Goal: Task Accomplishment & Management: Complete application form

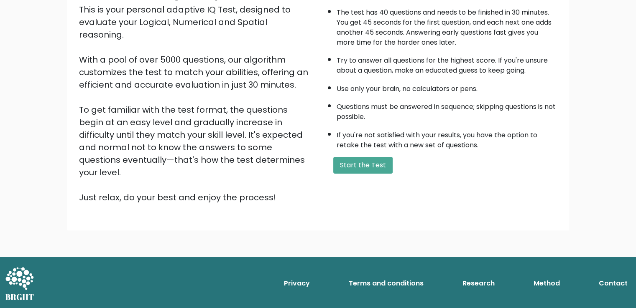
scroll to position [133, 0]
click at [385, 174] on button "Start the Test" at bounding box center [362, 165] width 59 height 17
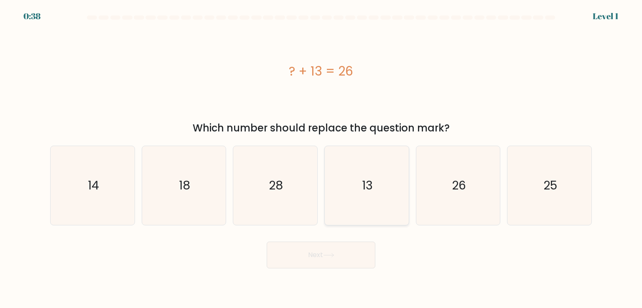
click at [380, 209] on icon "13" at bounding box center [366, 185] width 79 height 79
click at [321, 158] on input "d. 13" at bounding box center [321, 156] width 0 height 4
radio input "true"
click at [334, 258] on icon at bounding box center [328, 255] width 11 height 5
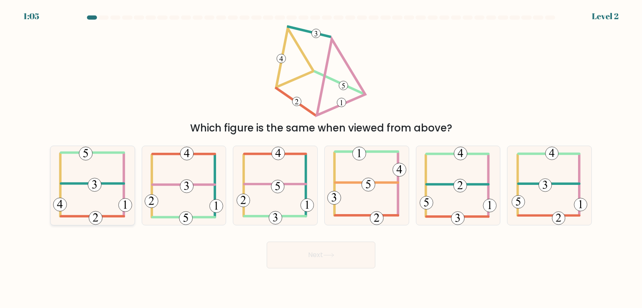
click at [68, 184] on icon at bounding box center [92, 185] width 79 height 79
click at [321, 158] on input "a." at bounding box center [321, 156] width 0 height 4
radio input "true"
click at [325, 253] on button "Next" at bounding box center [321, 255] width 109 height 27
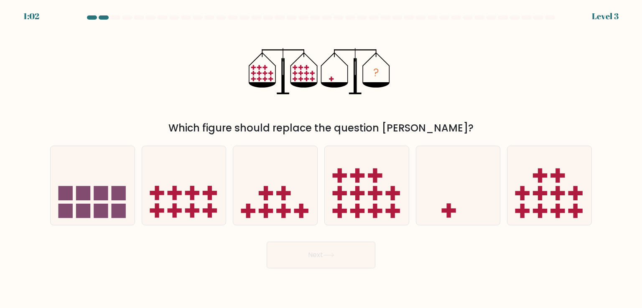
click at [325, 253] on button "Next" at bounding box center [321, 255] width 109 height 27
click at [413, 174] on div "e." at bounding box center [459, 185] width 92 height 79
click at [433, 180] on icon at bounding box center [458, 185] width 84 height 69
click at [321, 158] on input "e." at bounding box center [321, 156] width 0 height 4
radio input "true"
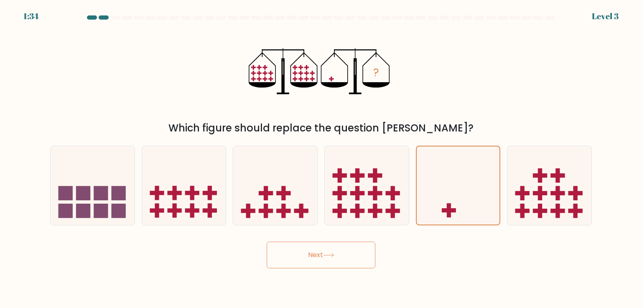
click at [338, 260] on button "Next" at bounding box center [321, 255] width 109 height 27
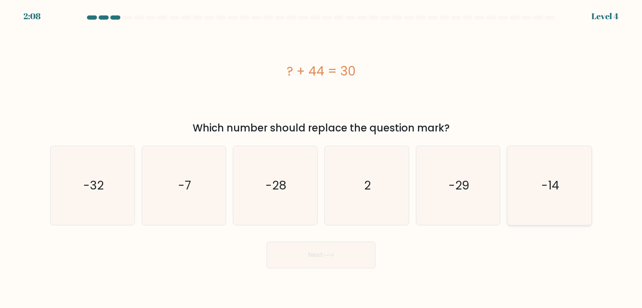
click at [533, 196] on icon "-14" at bounding box center [549, 185] width 79 height 79
click at [321, 158] on input "f. -14" at bounding box center [321, 156] width 0 height 4
radio input "true"
click at [324, 264] on button "Next" at bounding box center [321, 255] width 109 height 27
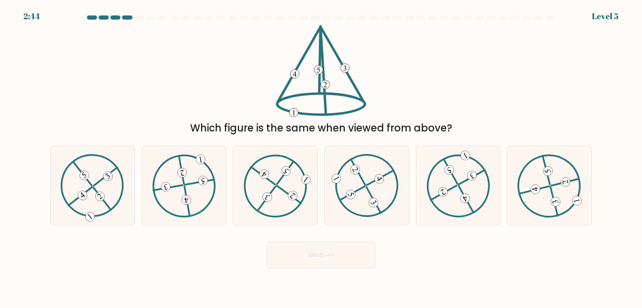
click at [324, 264] on button "Next" at bounding box center [321, 255] width 109 height 27
click at [467, 196] on icon at bounding box center [458, 185] width 64 height 63
click at [321, 158] on input "e." at bounding box center [321, 156] width 0 height 4
radio input "true"
click at [306, 264] on button "Next" at bounding box center [321, 255] width 109 height 27
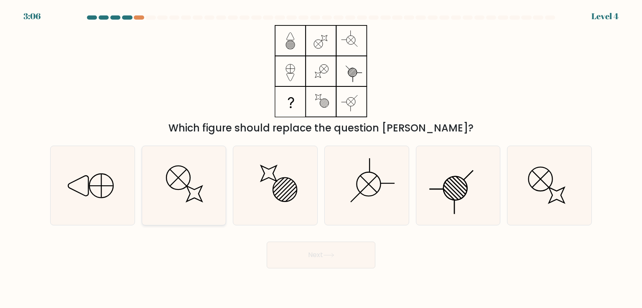
click at [188, 189] on circle at bounding box center [177, 177] width 33 height 33
click at [321, 158] on input "b." at bounding box center [321, 156] width 0 height 4
radio input "true"
click at [295, 258] on button "Next" at bounding box center [321, 255] width 109 height 27
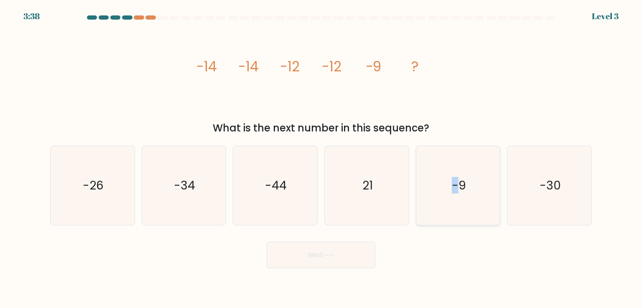
drag, startPoint x: 433, startPoint y: 187, endPoint x: 458, endPoint y: 189, distance: 25.2
click at [458, 189] on icon "-9" at bounding box center [458, 185] width 79 height 79
click at [458, 189] on text "-9" at bounding box center [459, 185] width 14 height 17
click at [321, 158] on input "e. -9" at bounding box center [321, 156] width 0 height 4
radio input "true"
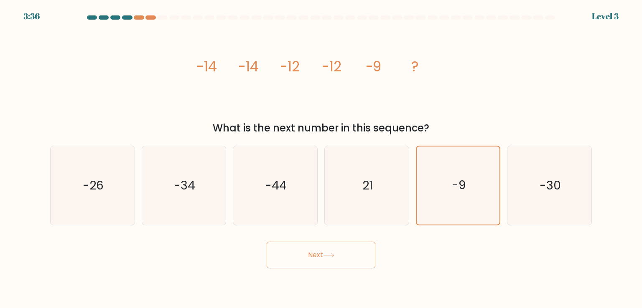
click at [314, 269] on button "Next" at bounding box center [321, 255] width 109 height 27
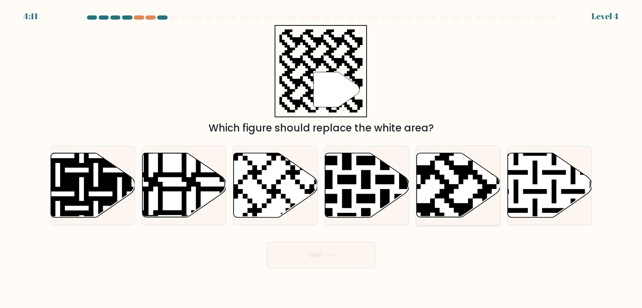
click at [456, 196] on icon at bounding box center [458, 185] width 84 height 64
click at [321, 158] on input "e." at bounding box center [321, 156] width 0 height 4
radio input "true"
click at [294, 265] on button "Next" at bounding box center [321, 255] width 109 height 27
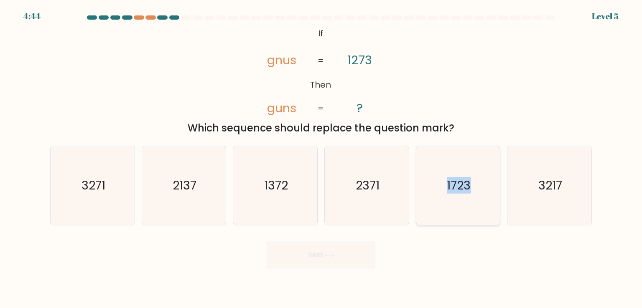
drag, startPoint x: 434, startPoint y: 214, endPoint x: 469, endPoint y: 165, distance: 60.6
click at [469, 165] on icon "1723" at bounding box center [458, 185] width 79 height 79
click at [321, 158] on input "e. 1723" at bounding box center [321, 156] width 0 height 4
radio input "true"
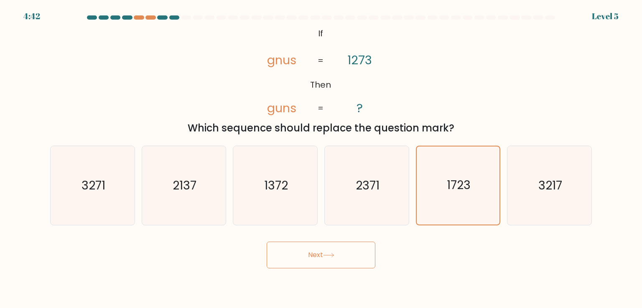
click at [321, 265] on button "Next" at bounding box center [321, 255] width 109 height 27
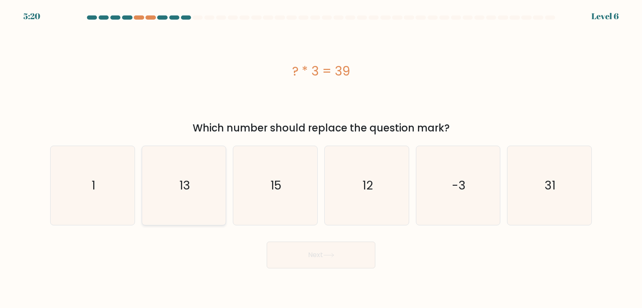
click at [207, 179] on icon "13" at bounding box center [184, 185] width 79 height 79
click at [321, 158] on input "b. 13" at bounding box center [321, 156] width 0 height 4
radio input "true"
click at [329, 258] on icon at bounding box center [328, 255] width 11 height 5
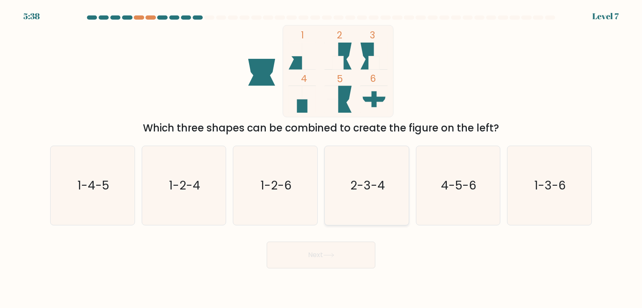
click at [384, 193] on text "2-3-4" at bounding box center [367, 185] width 35 height 17
click at [321, 158] on input "d. 2-3-4" at bounding box center [321, 156] width 0 height 4
radio input "true"
click at [334, 267] on button "Next" at bounding box center [321, 255] width 109 height 27
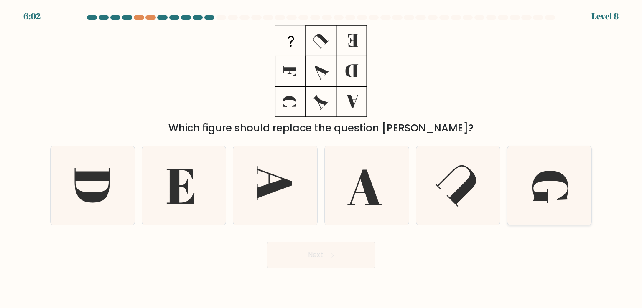
click at [543, 210] on icon at bounding box center [549, 185] width 79 height 79
click at [321, 158] on input "f." at bounding box center [321, 156] width 0 height 4
radio input "true"
click at [336, 260] on button "Next" at bounding box center [321, 255] width 109 height 27
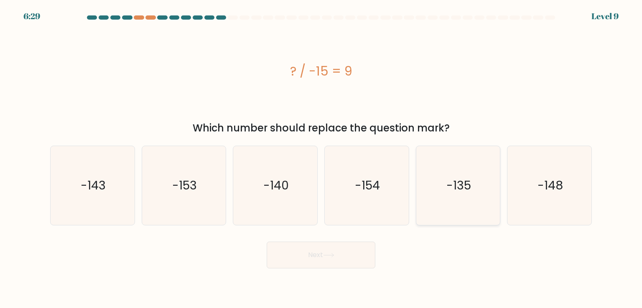
click at [474, 195] on icon "-135" at bounding box center [458, 185] width 79 height 79
click at [321, 158] on input "e. -135" at bounding box center [321, 156] width 0 height 4
radio input "true"
click at [340, 268] on button "Next" at bounding box center [321, 255] width 109 height 27
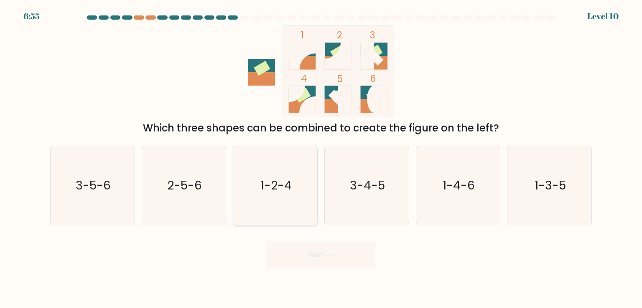
click at [290, 206] on icon "1-2-4" at bounding box center [275, 185] width 79 height 79
click at [321, 158] on input "c. 1-2-4" at bounding box center [321, 156] width 0 height 4
radio input "true"
click at [321, 260] on button "Next" at bounding box center [321, 255] width 109 height 27
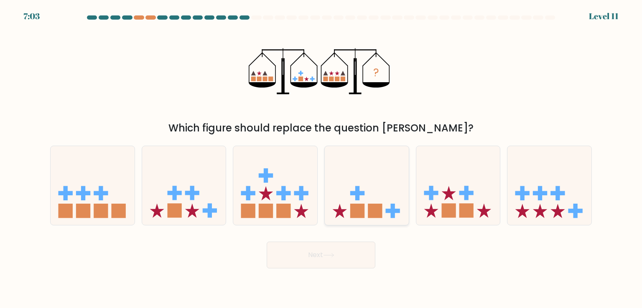
click at [366, 218] on icon at bounding box center [367, 185] width 84 height 69
click at [321, 158] on input "d." at bounding box center [321, 156] width 0 height 4
radio input "true"
click at [107, 164] on icon at bounding box center [93, 185] width 84 height 69
click at [321, 158] on input "a." at bounding box center [321, 156] width 0 height 4
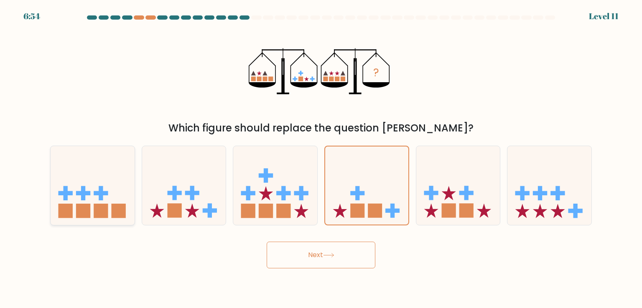
radio input "true"
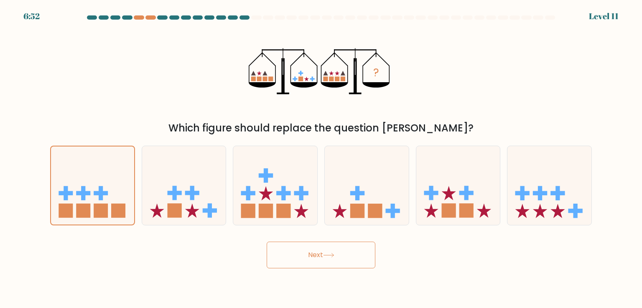
click at [299, 268] on button "Next" at bounding box center [321, 255] width 109 height 27
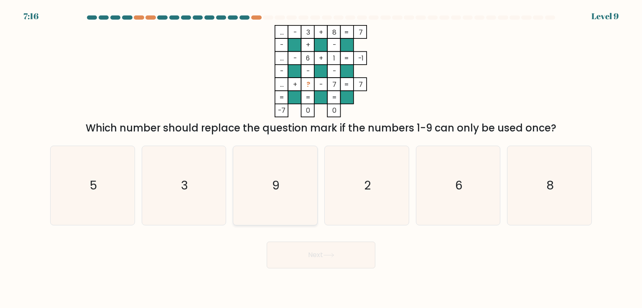
click at [290, 188] on icon "9" at bounding box center [275, 185] width 79 height 79
click at [321, 158] on input "c. 9" at bounding box center [321, 156] width 0 height 4
radio input "true"
click at [331, 258] on icon at bounding box center [328, 255] width 11 height 5
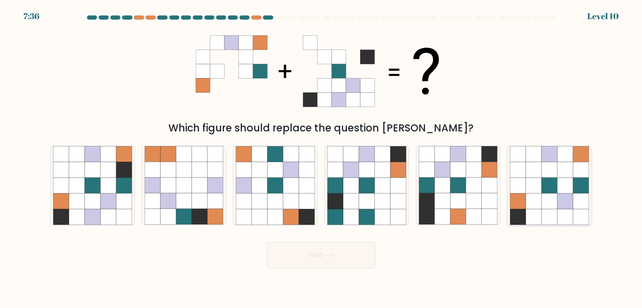
click at [555, 209] on icon at bounding box center [550, 202] width 16 height 16
click at [321, 158] on input "f." at bounding box center [321, 156] width 0 height 4
radio input "true"
click at [309, 265] on button "Next" at bounding box center [321, 255] width 109 height 27
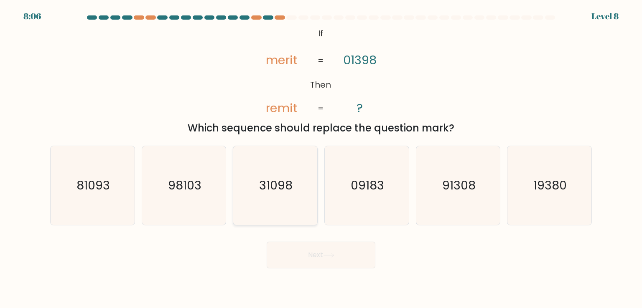
click at [291, 178] on icon "31098" at bounding box center [275, 185] width 79 height 79
click at [321, 158] on input "c. 31098" at bounding box center [321, 156] width 0 height 4
radio input "true"
click at [348, 265] on button "Next" at bounding box center [321, 255] width 109 height 27
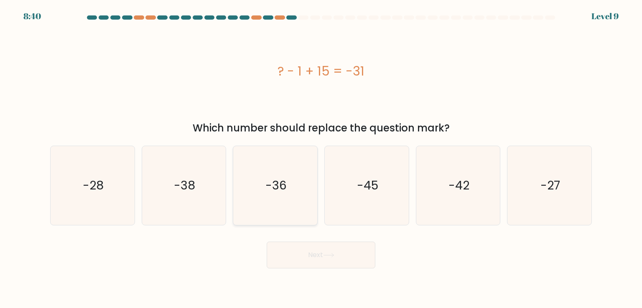
click at [279, 225] on icon "-36" at bounding box center [275, 185] width 79 height 79
click at [321, 158] on input "c. -36" at bounding box center [321, 156] width 0 height 4
radio input "true"
click at [318, 269] on button "Next" at bounding box center [321, 255] width 109 height 27
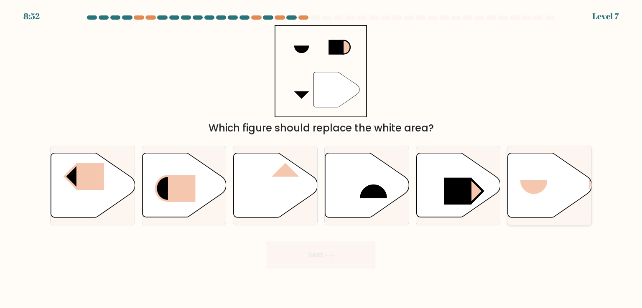
click at [538, 191] on rect at bounding box center [533, 195] width 27 height 28
click at [321, 158] on input "f." at bounding box center [321, 156] width 0 height 4
radio input "true"
click at [316, 258] on button "Next" at bounding box center [321, 255] width 109 height 27
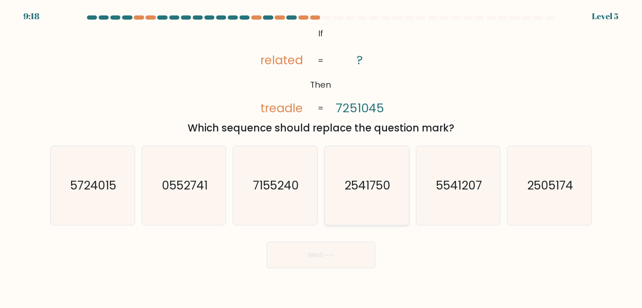
click at [375, 205] on icon "2541750" at bounding box center [366, 185] width 79 height 79
click at [321, 158] on input "d. 2541750" at bounding box center [321, 156] width 0 height 4
radio input "true"
click at [307, 260] on button "Next" at bounding box center [321, 255] width 109 height 27
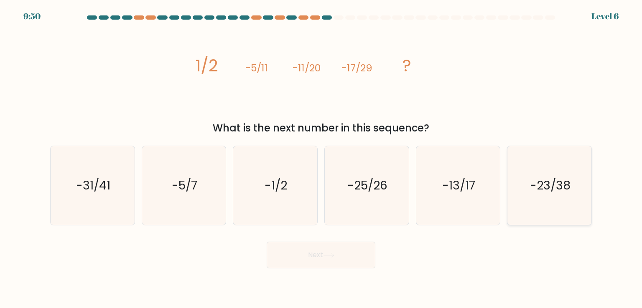
click at [542, 186] on text "-23/38" at bounding box center [550, 185] width 41 height 17
click at [321, 158] on input "f. -23/38" at bounding box center [321, 156] width 0 height 4
radio input "true"
click at [349, 268] on button "Next" at bounding box center [321, 255] width 109 height 27
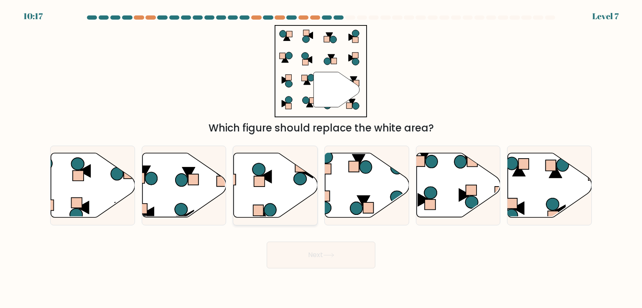
click at [277, 180] on icon at bounding box center [276, 185] width 84 height 64
click at [321, 158] on input "c." at bounding box center [321, 156] width 0 height 4
radio input "true"
click at [88, 205] on icon at bounding box center [93, 185] width 84 height 64
click at [321, 158] on input "a." at bounding box center [321, 156] width 0 height 4
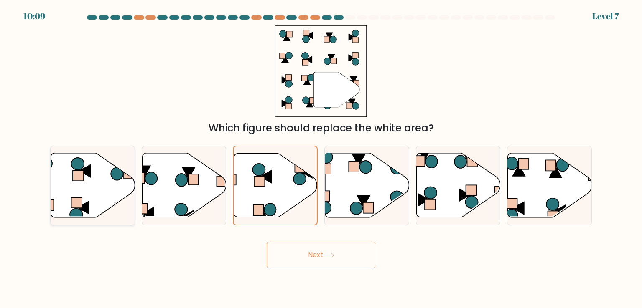
radio input "true"
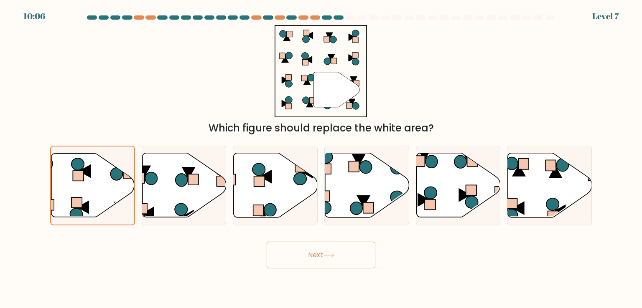
click at [294, 260] on button "Next" at bounding box center [321, 255] width 109 height 27
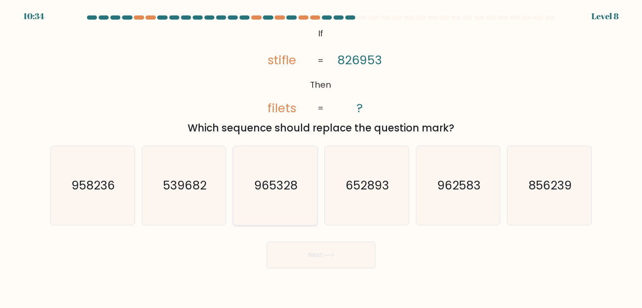
click at [257, 194] on text "965328" at bounding box center [276, 185] width 43 height 17
click at [321, 158] on input "c. 965328" at bounding box center [321, 156] width 0 height 4
radio input "true"
click at [319, 266] on button "Next" at bounding box center [321, 255] width 109 height 27
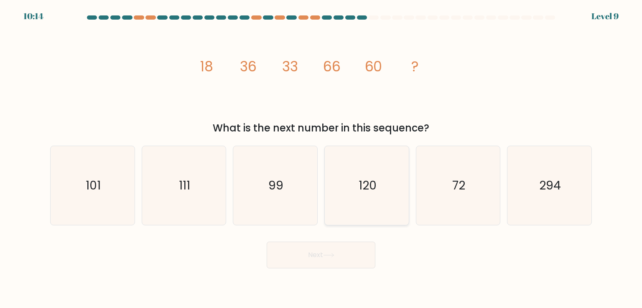
click at [332, 165] on icon "120" at bounding box center [366, 185] width 79 height 79
click at [321, 158] on input "d. 120" at bounding box center [321, 156] width 0 height 4
radio input "true"
click at [306, 261] on button "Next" at bounding box center [321, 255] width 109 height 27
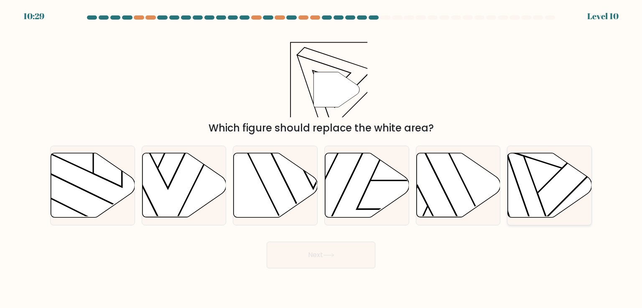
click at [570, 189] on icon at bounding box center [550, 185] width 84 height 64
click at [321, 158] on input "f." at bounding box center [321, 156] width 0 height 4
radio input "true"
click at [325, 261] on button "Next" at bounding box center [321, 255] width 109 height 27
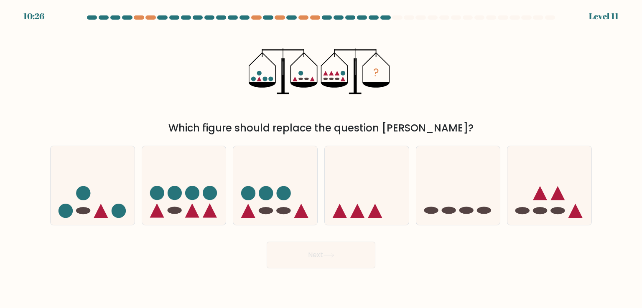
click at [325, 261] on button "Next" at bounding box center [321, 255] width 109 height 27
click at [143, 188] on icon at bounding box center [184, 185] width 84 height 69
click at [321, 158] on input "b." at bounding box center [321, 156] width 0 height 4
radio input "true"
click at [324, 265] on button "Next" at bounding box center [321, 255] width 109 height 27
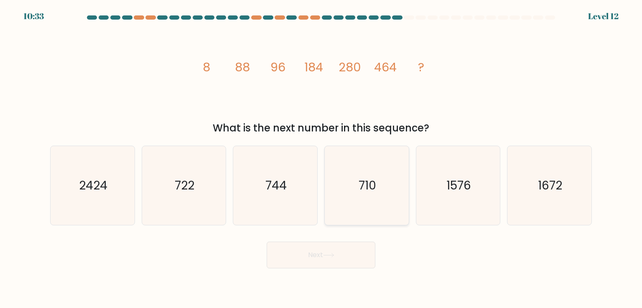
click at [365, 191] on text "710" at bounding box center [368, 185] width 18 height 17
click at [321, 158] on input "d. 710" at bounding box center [321, 156] width 0 height 4
radio input "true"
click at [334, 257] on button "Next" at bounding box center [321, 255] width 109 height 27
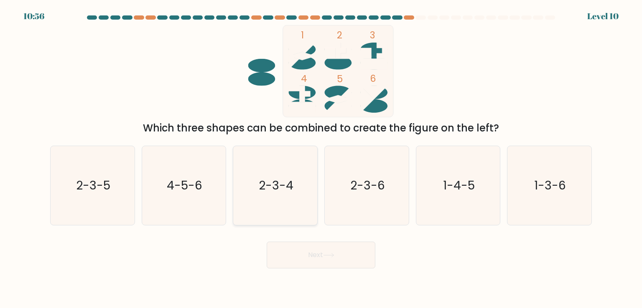
click at [289, 199] on icon "2-3-4" at bounding box center [275, 185] width 79 height 79
click at [321, 158] on input "c. 2-3-4" at bounding box center [321, 156] width 0 height 4
radio input "true"
click at [319, 263] on button "Next" at bounding box center [321, 255] width 109 height 27
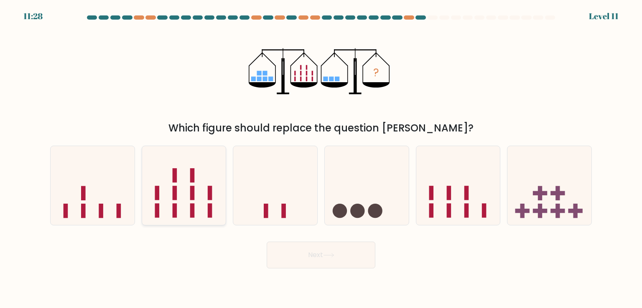
click at [186, 173] on icon at bounding box center [184, 185] width 84 height 69
click at [321, 158] on input "b." at bounding box center [321, 156] width 0 height 4
radio input "true"
click at [319, 263] on button "Next" at bounding box center [321, 255] width 109 height 27
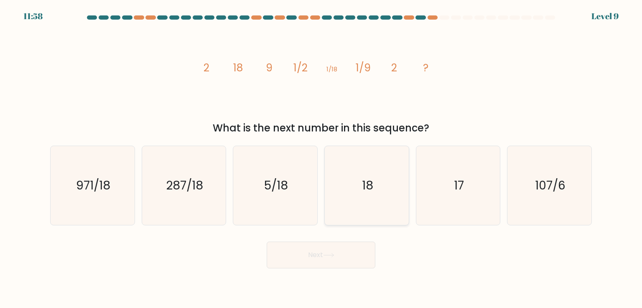
click at [368, 187] on text "18" at bounding box center [367, 185] width 11 height 17
click at [321, 158] on input "d. 18" at bounding box center [321, 156] width 0 height 4
radio input "true"
click at [311, 266] on button "Next" at bounding box center [321, 255] width 109 height 27
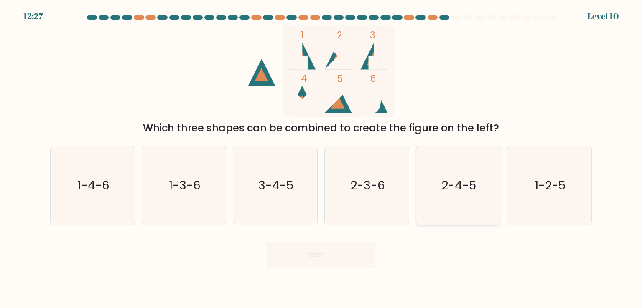
click at [469, 191] on text "2-4-5" at bounding box center [458, 185] width 35 height 17
click at [321, 158] on input "e. 2-4-5" at bounding box center [321, 156] width 0 height 4
radio input "true"
click at [338, 267] on button "Next" at bounding box center [321, 255] width 109 height 27
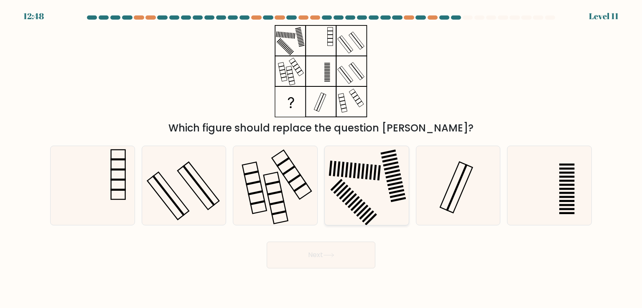
drag, startPoint x: 410, startPoint y: 194, endPoint x: 386, endPoint y: 196, distance: 23.5
click at [386, 196] on div "d." at bounding box center [367, 185] width 92 height 79
click at [383, 186] on icon at bounding box center [366, 185] width 79 height 79
click at [321, 158] on input "d." at bounding box center [321, 156] width 0 height 4
radio input "true"
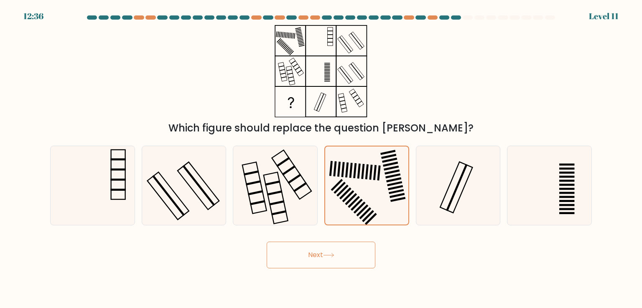
click at [308, 266] on button "Next" at bounding box center [321, 255] width 109 height 27
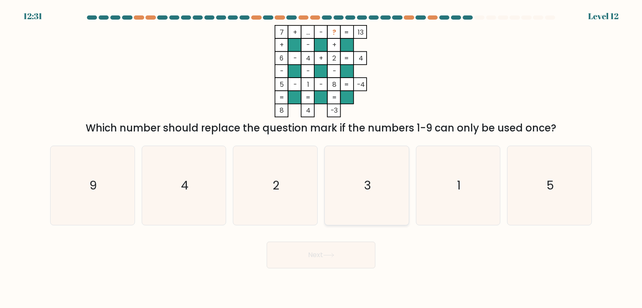
click at [387, 211] on icon "3" at bounding box center [366, 185] width 79 height 79
click at [321, 158] on input "d. 3" at bounding box center [321, 156] width 0 height 4
radio input "true"
click at [327, 269] on button "Next" at bounding box center [321, 255] width 109 height 27
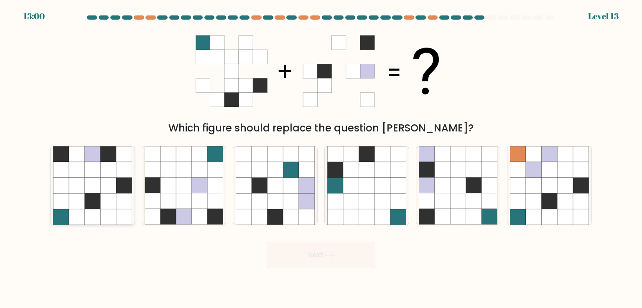
click at [118, 178] on icon at bounding box center [124, 170] width 16 height 16
click at [321, 158] on input "a." at bounding box center [321, 156] width 0 height 4
radio input "true"
click at [338, 266] on button "Next" at bounding box center [321, 255] width 109 height 27
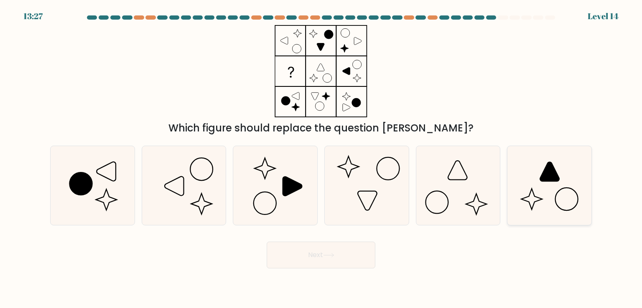
click at [543, 187] on icon at bounding box center [549, 185] width 79 height 79
click at [321, 158] on input "f." at bounding box center [321, 156] width 0 height 4
radio input "true"
click at [318, 267] on button "Next" at bounding box center [321, 255] width 109 height 27
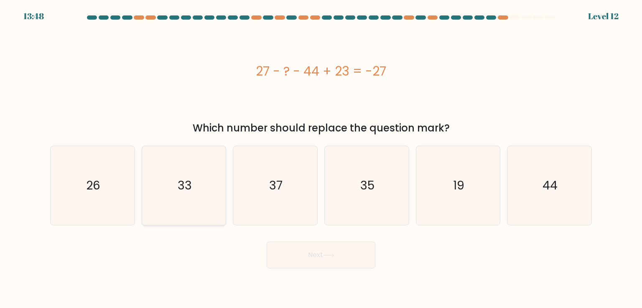
click at [176, 182] on icon "33" at bounding box center [184, 185] width 79 height 79
click at [321, 158] on input "b. 33" at bounding box center [321, 156] width 0 height 4
radio input "true"
click at [346, 265] on button "Next" at bounding box center [321, 255] width 109 height 27
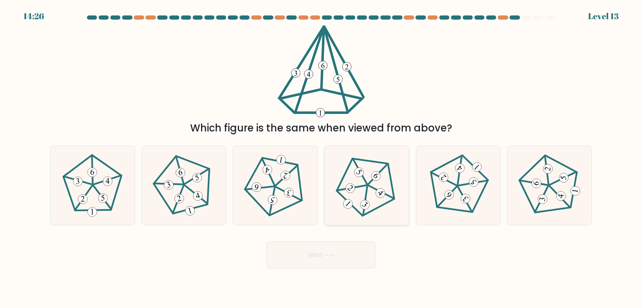
drag, startPoint x: 376, startPoint y: 196, endPoint x: 365, endPoint y: 188, distance: 13.1
click at [365, 188] on icon at bounding box center [366, 185] width 63 height 63
click at [321, 158] on input "d." at bounding box center [321, 156] width 0 height 4
radio input "true"
click at [365, 185] on 339 at bounding box center [359, 172] width 25 height 25
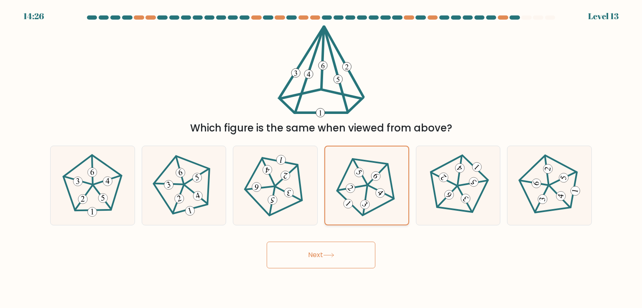
click at [321, 158] on input "d." at bounding box center [321, 156] width 0 height 4
click at [318, 258] on button "Next" at bounding box center [321, 255] width 109 height 27
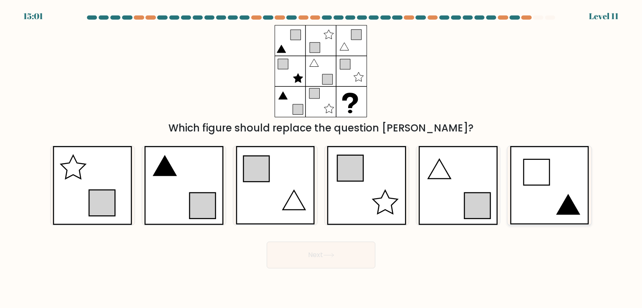
click at [573, 196] on icon at bounding box center [549, 185] width 79 height 79
click at [321, 158] on input "f." at bounding box center [321, 156] width 0 height 4
radio input "true"
click at [334, 267] on button "Next" at bounding box center [321, 255] width 109 height 27
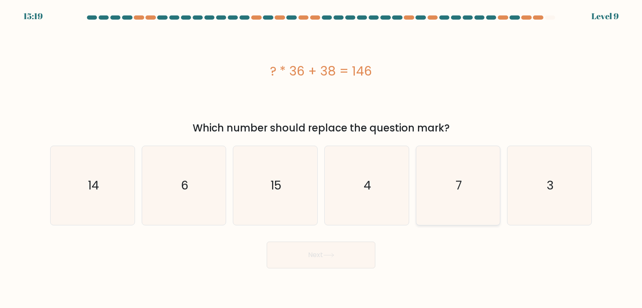
click at [445, 192] on icon "7" at bounding box center [458, 185] width 79 height 79
click at [321, 158] on input "e. 7" at bounding box center [321, 156] width 0 height 4
radio input "true"
click at [334, 258] on icon at bounding box center [328, 255] width 11 height 5
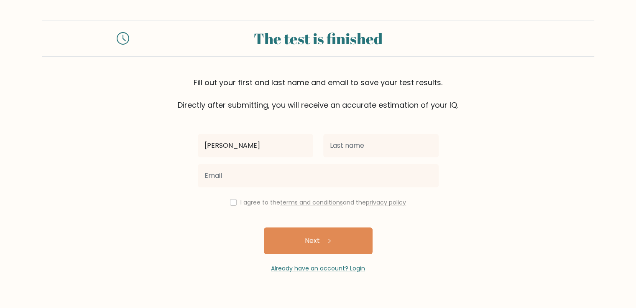
type input "gladys"
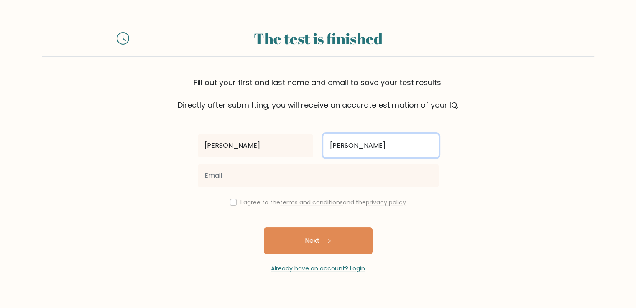
type input "rodulfo"
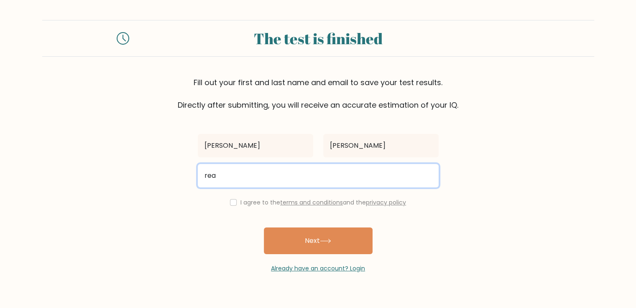
type input "realgjd777@gmail.com"
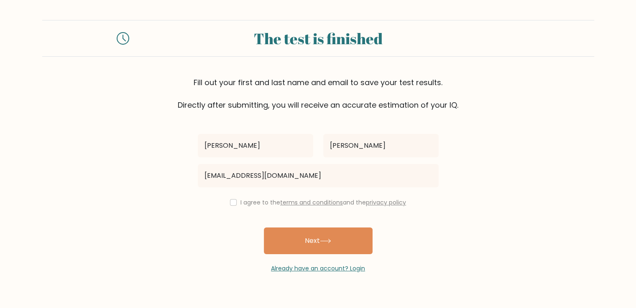
click at [276, 208] on div "I agree to the terms and conditions and the privacy policy" at bounding box center [318, 203] width 251 height 10
click at [230, 206] on input "checkbox" at bounding box center [233, 202] width 7 height 7
checkbox input "true"
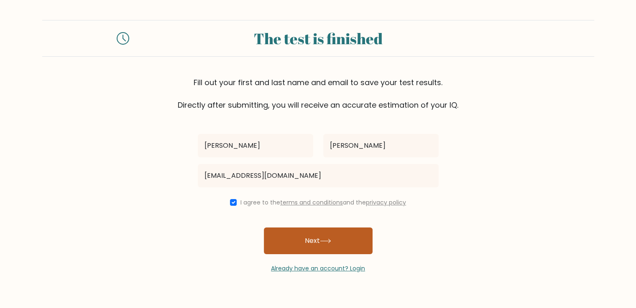
click at [319, 255] on button "Next" at bounding box center [318, 241] width 109 height 27
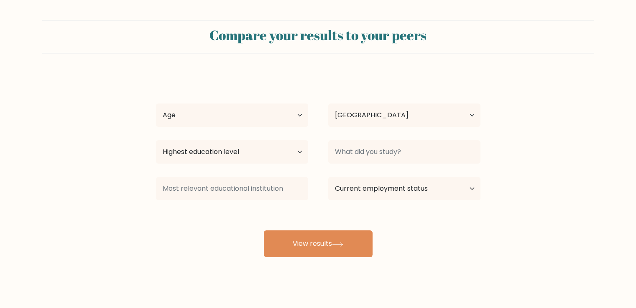
select select "PH"
click at [268, 127] on select "Age Under 18 years old 18-24 years old 25-34 years old 35-44 years old 45-54 ye…" at bounding box center [232, 115] width 152 height 23
select select "25_34"
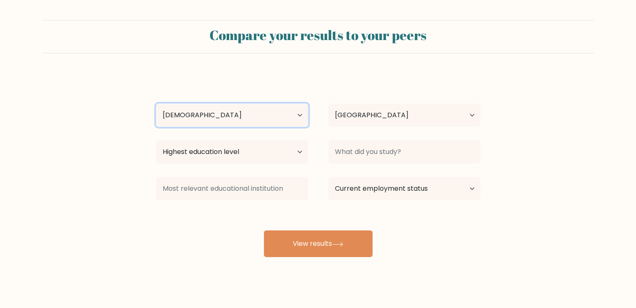
click at [157, 127] on select "Age Under 18 years old 18-24 years old 25-34 years old 35-44 years old 45-54 ye…" at bounding box center [232, 115] width 152 height 23
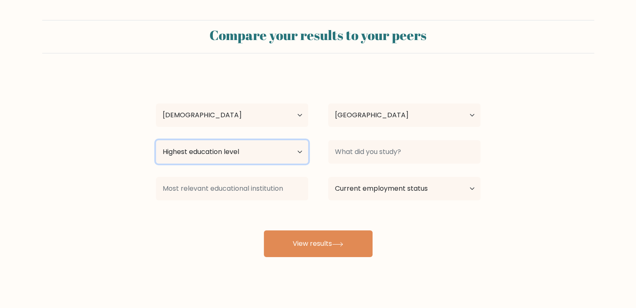
click at [246, 164] on select "Highest education level No schooling Primary Lower Secondary Upper Secondary Oc…" at bounding box center [232, 151] width 152 height 23
select select "upper_secondary"
click at [157, 164] on select "Highest education level No schooling Primary Lower Secondary Upper Secondary Oc…" at bounding box center [232, 151] width 152 height 23
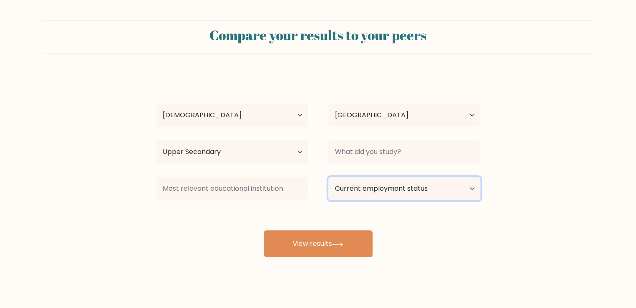
click at [363, 201] on select "Current employment status Employed Student Retired Other / prefer not to answer" at bounding box center [404, 188] width 152 height 23
select select "other"
click at [330, 201] on select "Current employment status Employed Student Retired Other / prefer not to answer" at bounding box center [404, 188] width 152 height 23
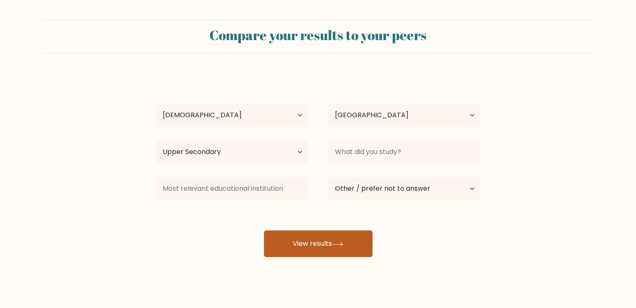
click at [324, 257] on button "View results" at bounding box center [318, 244] width 109 height 27
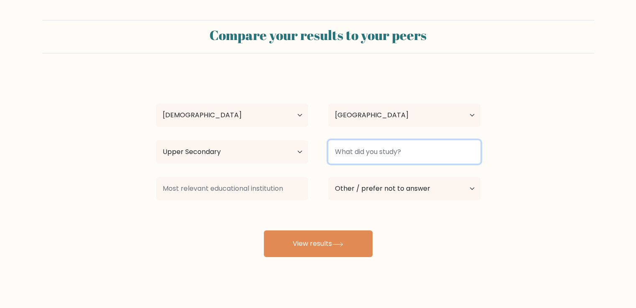
click at [370, 164] on input at bounding box center [404, 151] width 152 height 23
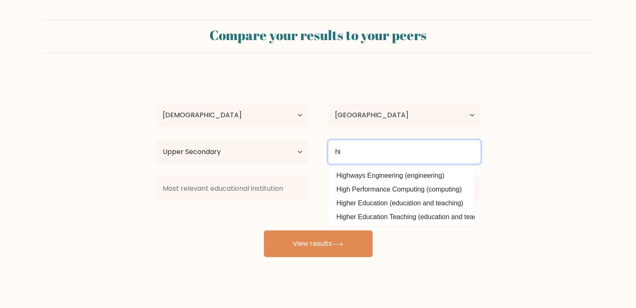
type input "h"
type input "b"
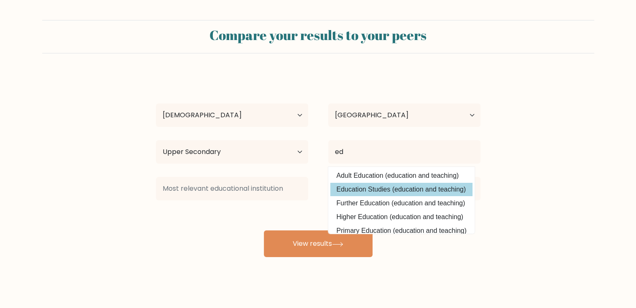
click at [360, 236] on div "gladys rodulfo Age Under 18 years old 18-24 years old 25-34 years old 35-44 yea…" at bounding box center [318, 166] width 334 height 184
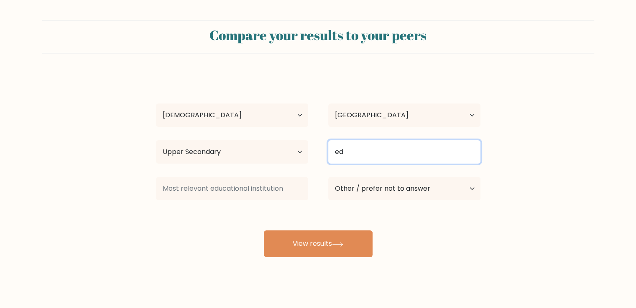
click at [391, 164] on input "ed" at bounding box center [404, 151] width 152 height 23
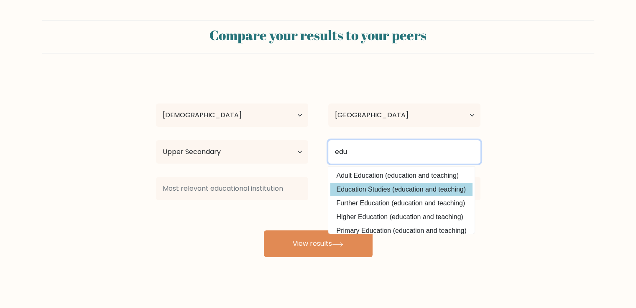
type input "edu"
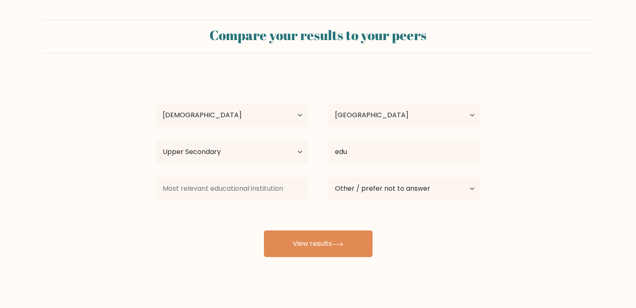
click at [451, 229] on div "gladys rodulfo Age Under 18 years old 18-24 years old 25-34 years old 35-44 yea…" at bounding box center [318, 166] width 334 height 184
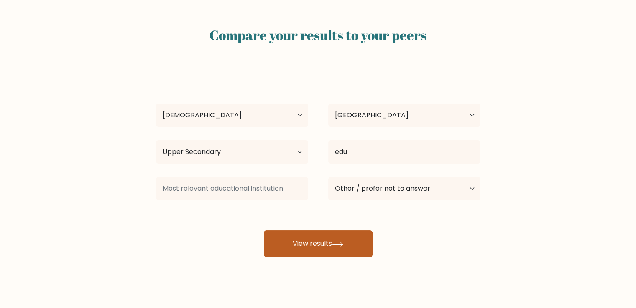
click at [352, 257] on button "View results" at bounding box center [318, 244] width 109 height 27
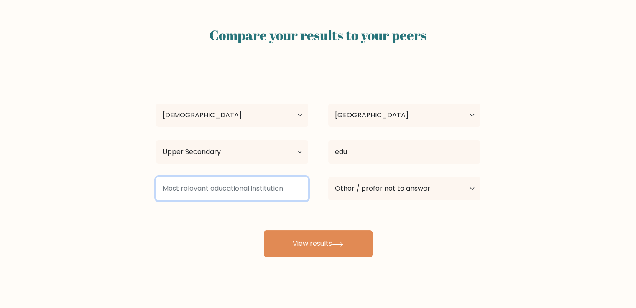
click at [219, 201] on input at bounding box center [232, 188] width 152 height 23
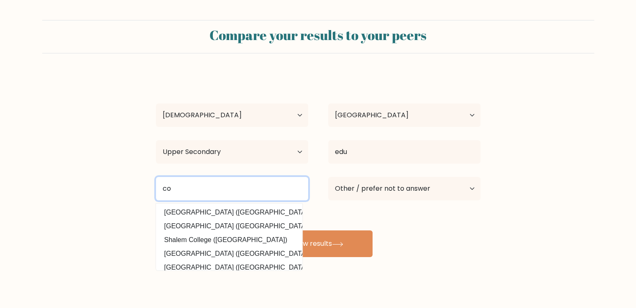
type input "c"
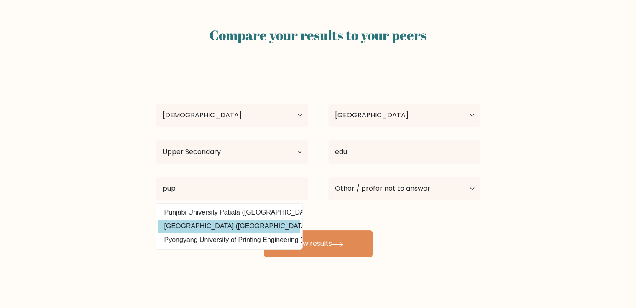
click at [197, 257] on div "gladys rodulfo Age Under 18 years old 18-24 years old 25-34 years old 35-44 yea…" at bounding box center [318, 166] width 334 height 184
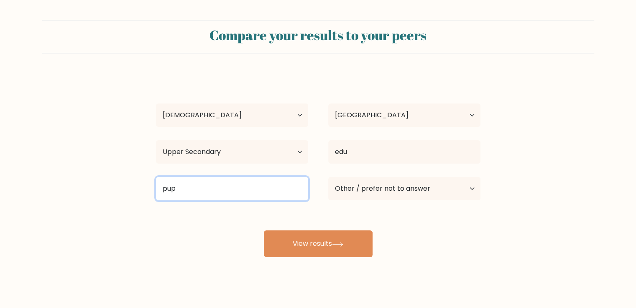
click at [228, 201] on input "pup" at bounding box center [232, 188] width 152 height 23
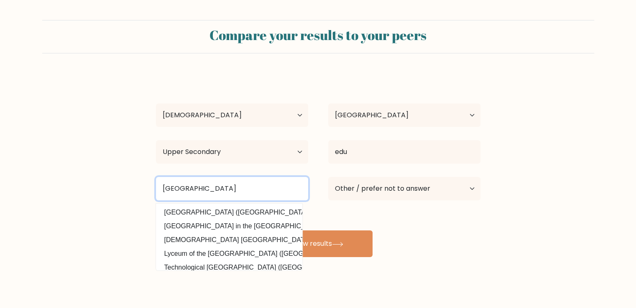
scroll to position [0, 33]
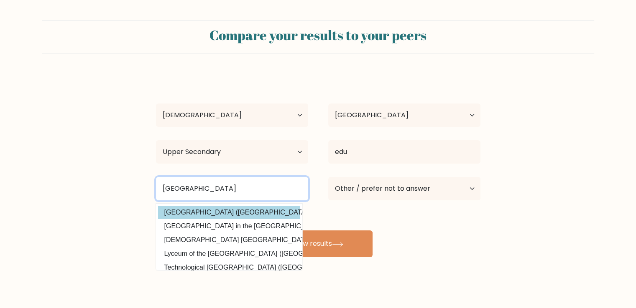
type input "polytechnic university of the philippines"
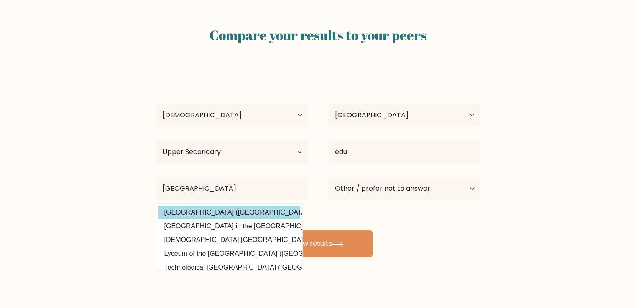
scroll to position [0, 0]
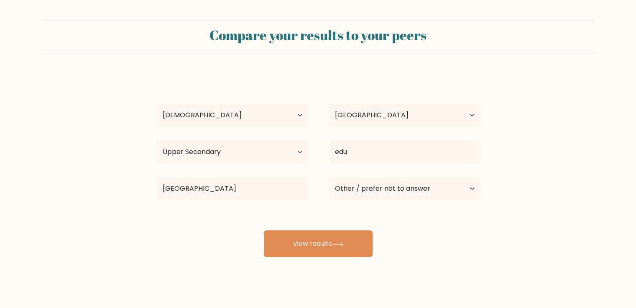
click at [248, 257] on div "gladys rodulfo Age Under 18 years old 18-24 years old 25-34 years old 35-44 yea…" at bounding box center [318, 166] width 334 height 184
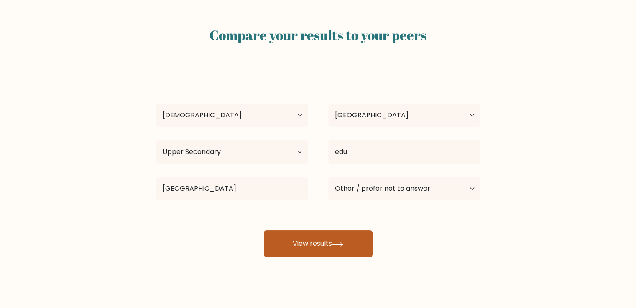
click at [330, 257] on button "View results" at bounding box center [318, 244] width 109 height 27
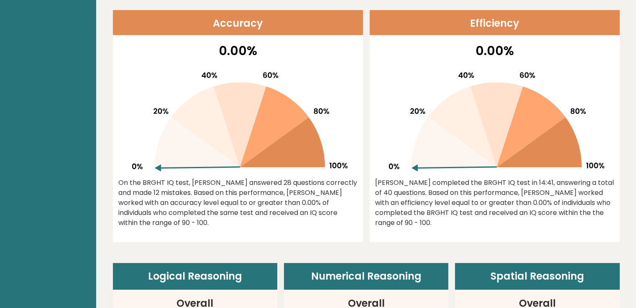
scroll to position [308, 0]
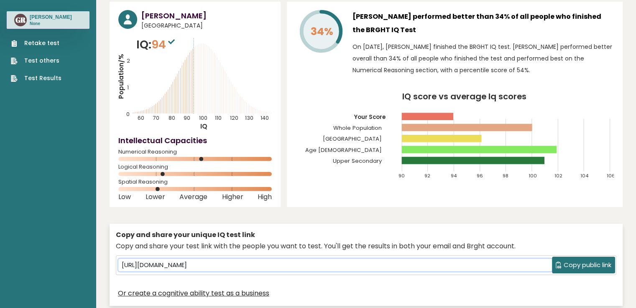
scroll to position [0, 0]
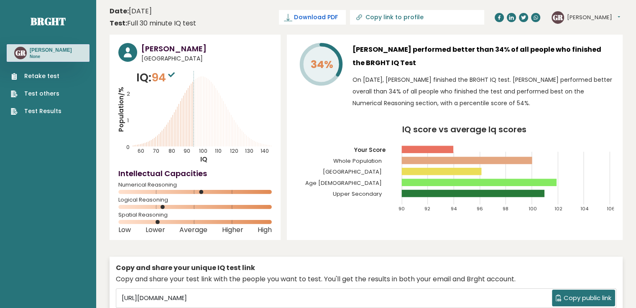
click at [311, 22] on span "Download PDF" at bounding box center [315, 17] width 43 height 9
